Goal: Transaction & Acquisition: Subscribe to service/newsletter

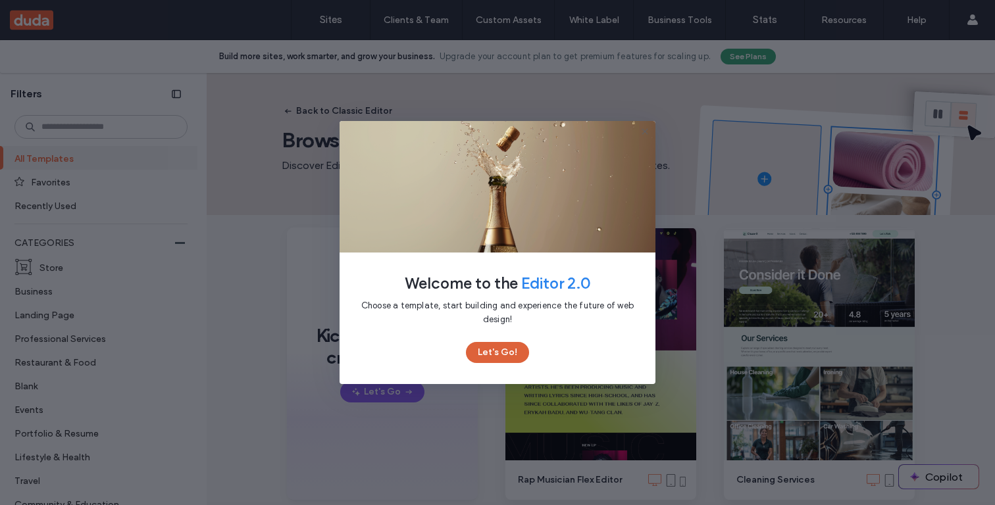
click at [491, 348] on button "Let's Go!" at bounding box center [497, 352] width 63 height 21
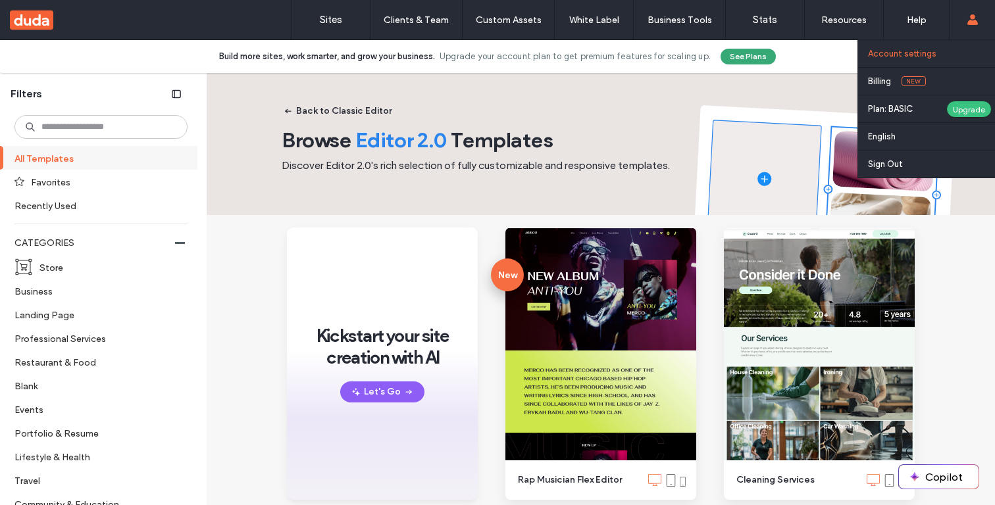
click at [941, 59] on link "Account settings" at bounding box center [931, 53] width 127 height 27
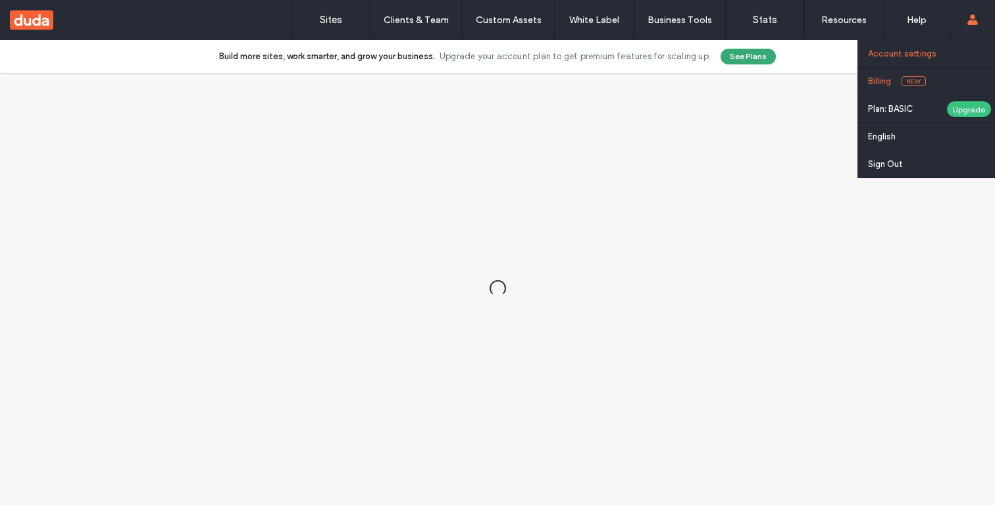
click at [909, 83] on span "New" at bounding box center [913, 81] width 24 height 10
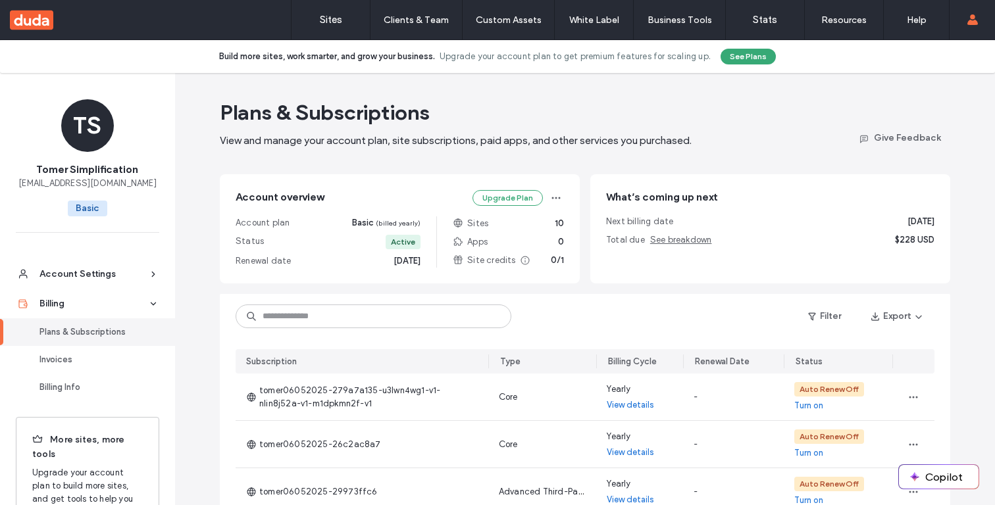
click at [953, 379] on div "Plans & Subscriptions View and manage your account plan, site subscriptions, pa…" at bounding box center [585, 494] width 820 height 843
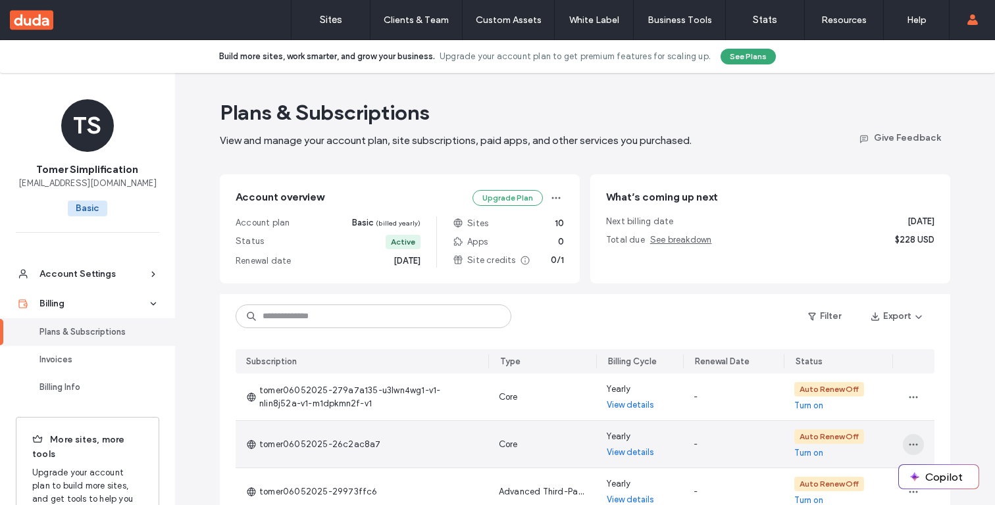
click at [910, 451] on span "button" at bounding box center [913, 444] width 21 height 21
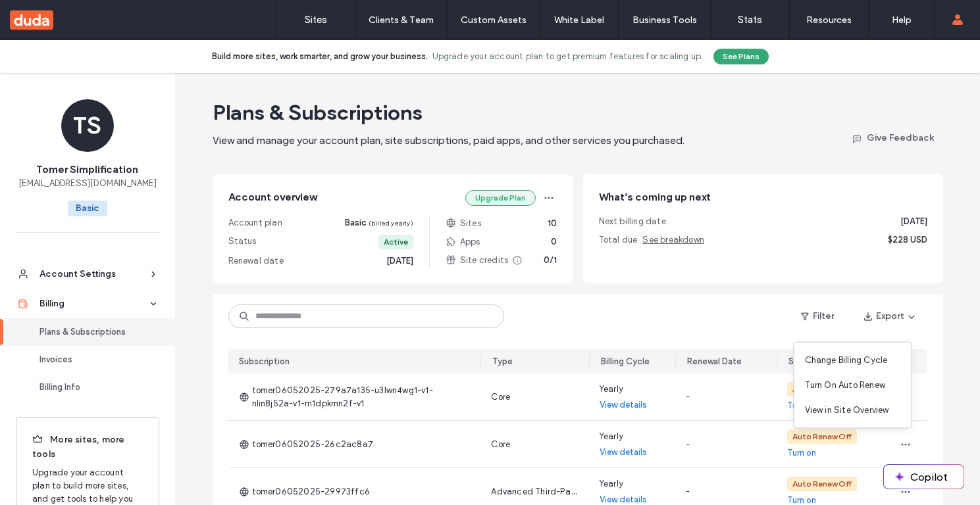
click at [518, 202] on button "Upgrade Plan" at bounding box center [500, 198] width 70 height 16
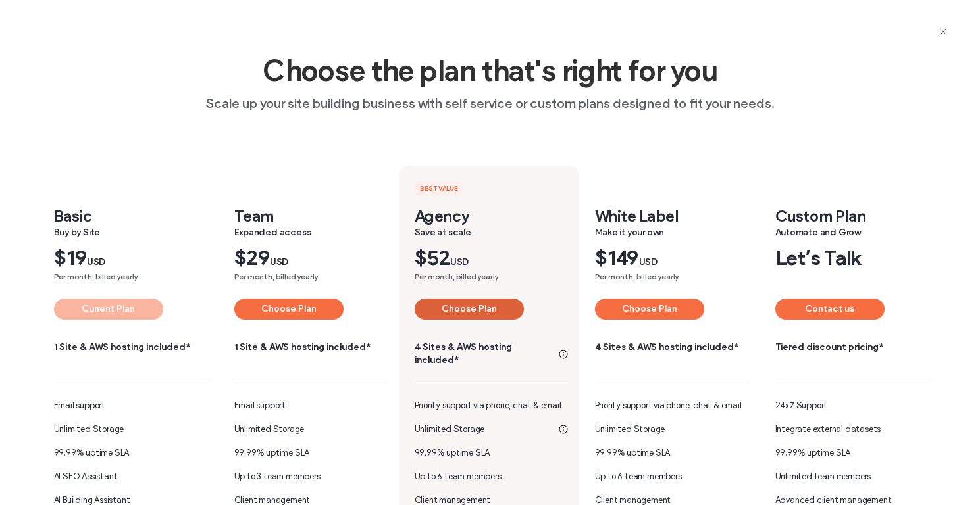
click at [472, 309] on button "Choose Plan" at bounding box center [468, 309] width 109 height 21
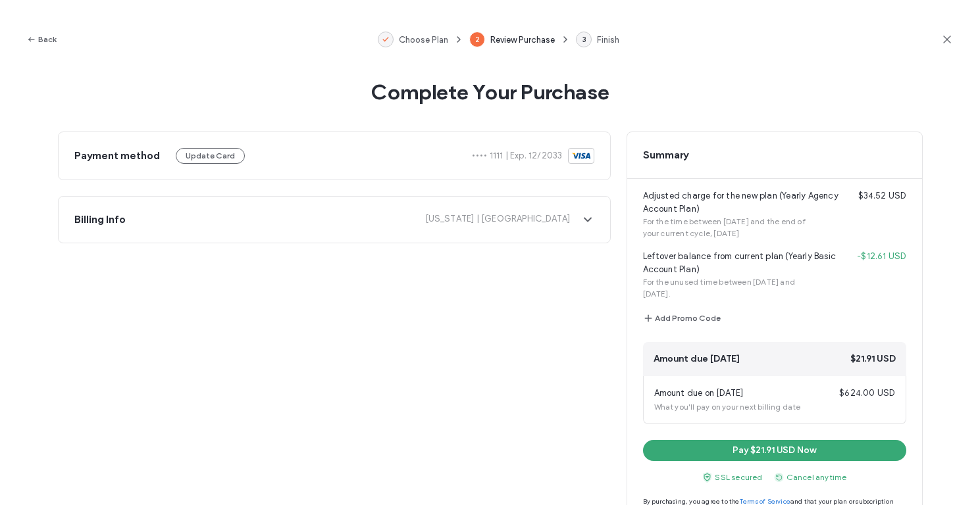
scroll to position [45, 0]
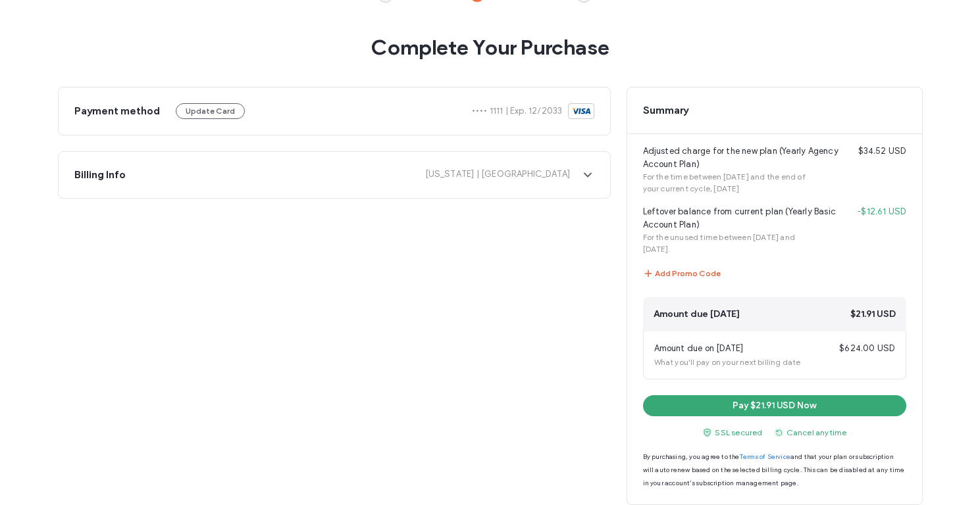
click at [699, 272] on button "Add Promo Code" at bounding box center [682, 274] width 78 height 16
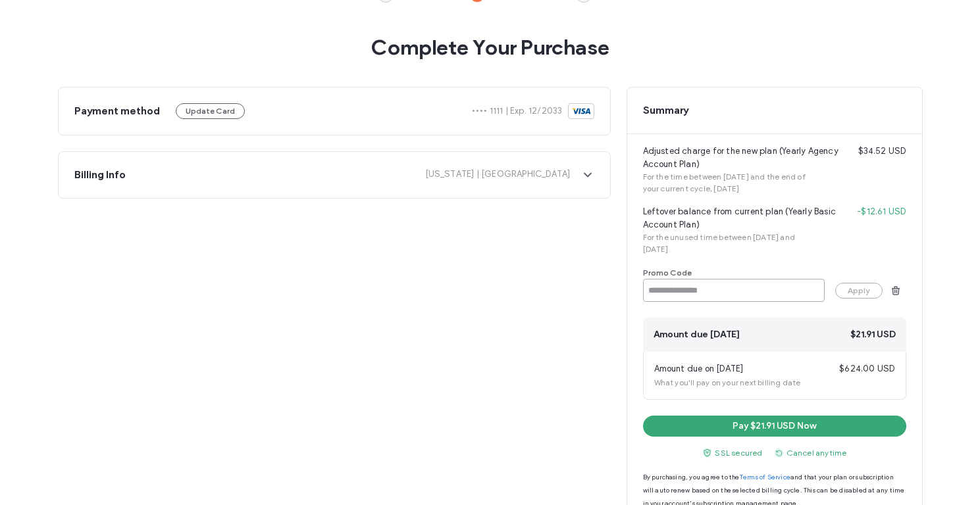
click at [685, 293] on input at bounding box center [734, 290] width 182 height 23
